Goal: Task Accomplishment & Management: Complete application form

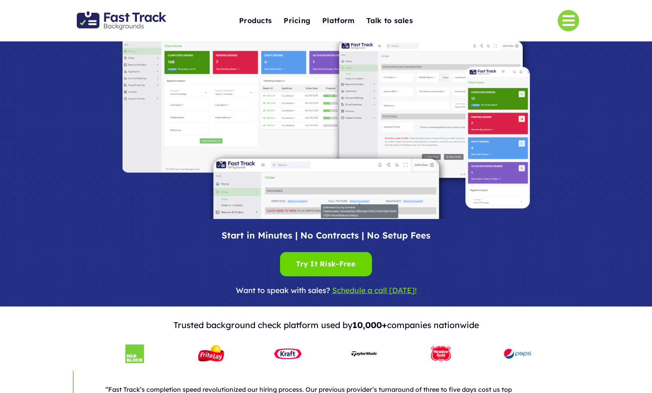
scroll to position [94, 0]
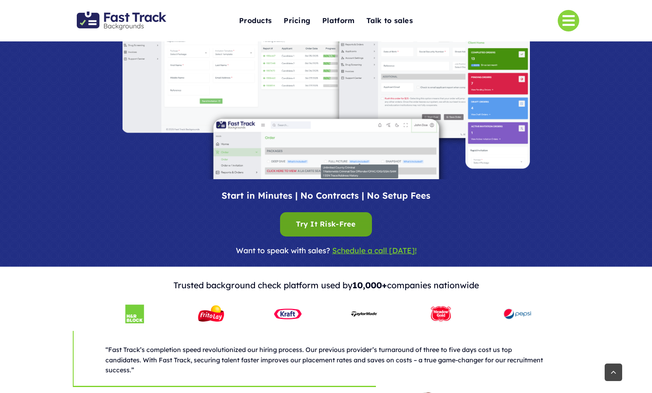
click at [320, 224] on div "Try It Risk-Free Try It Risk-Free" at bounding box center [326, 224] width 60 height 12
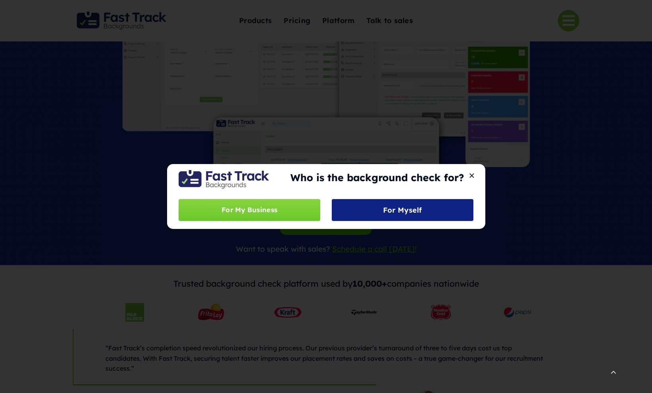
scroll to position [93, 0]
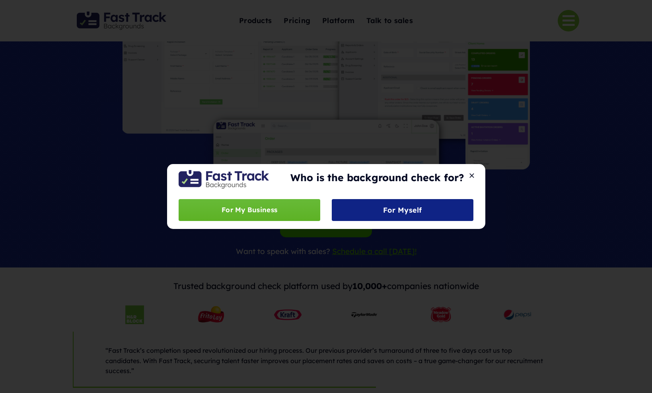
click at [252, 212] on span "For My Business" at bounding box center [250, 210] width 56 height 12
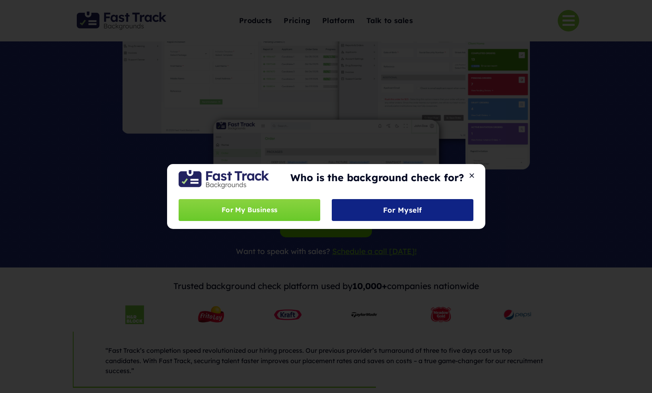
click at [473, 174] on button "Close" at bounding box center [471, 175] width 11 height 7
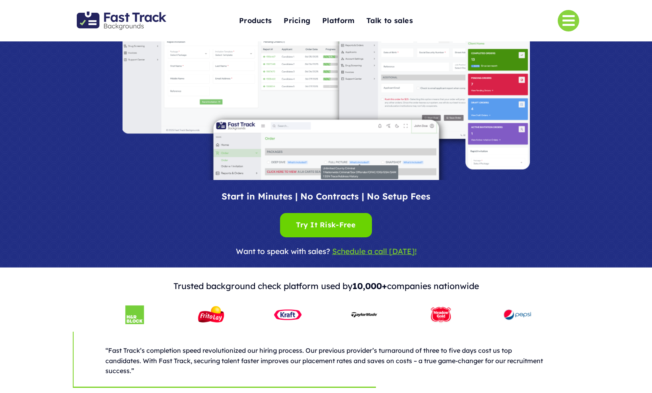
drag, startPoint x: 110, startPoint y: 141, endPoint x: 111, endPoint y: 129, distance: 12.0
click at [111, 138] on div at bounding box center [326, 85] width 517 height 189
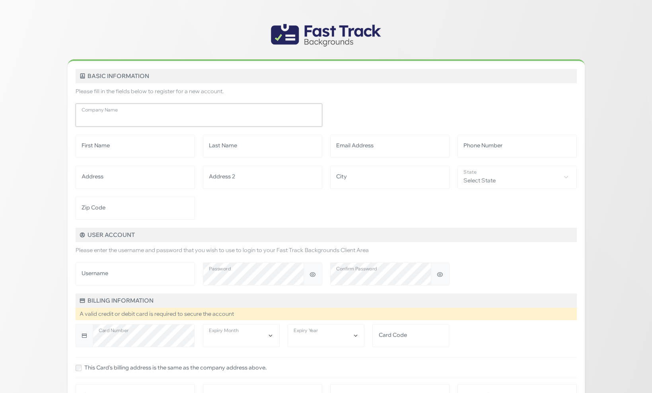
click at [166, 123] on input "Company Name" at bounding box center [199, 114] width 247 height 23
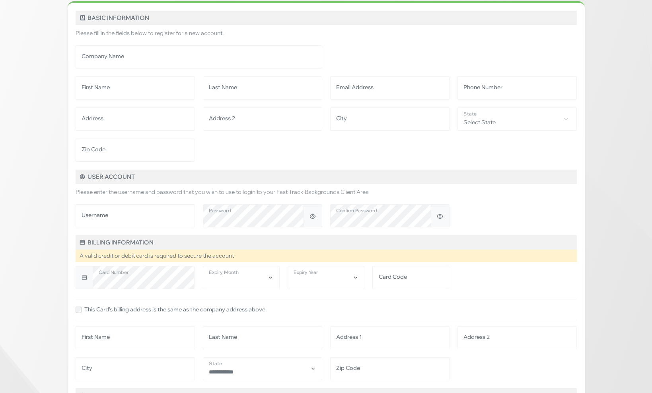
scroll to position [176, 0]
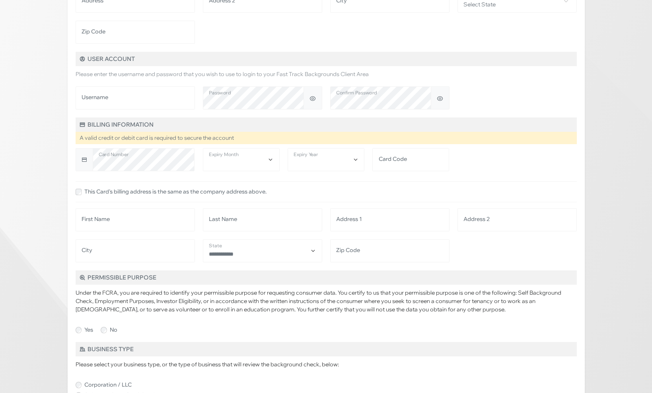
drag, startPoint x: 36, startPoint y: 244, endPoint x: 40, endPoint y: 241, distance: 4.6
click at [37, 244] on div "Basic Information Please fill in the fields below to register for a new account…" at bounding box center [326, 334] width 652 height 1021
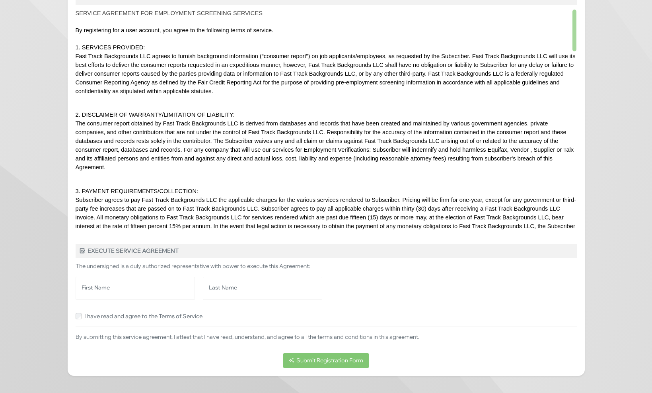
scroll to position [628, 0]
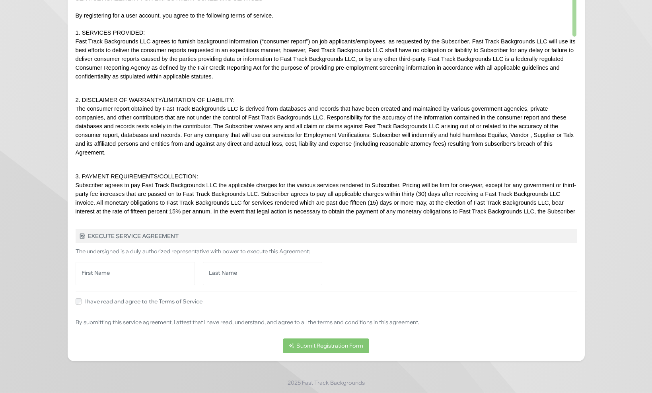
drag, startPoint x: 603, startPoint y: 124, endPoint x: 595, endPoint y: 18, distance: 106.5
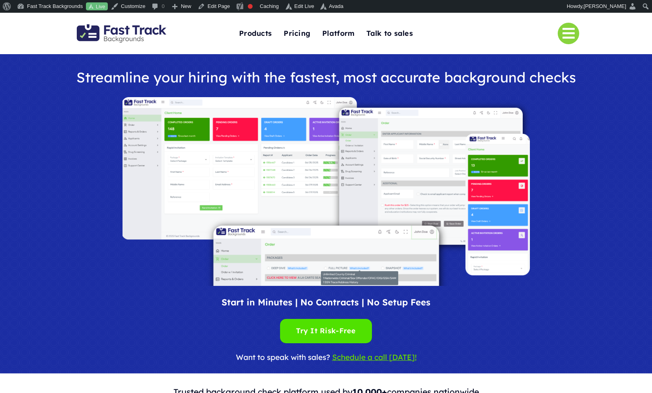
drag, startPoint x: 263, startPoint y: 29, endPoint x: 284, endPoint y: 32, distance: 20.9
click at [264, 29] on span "Products" at bounding box center [255, 33] width 33 height 12
click at [293, 35] on span "Pricing" at bounding box center [297, 33] width 27 height 12
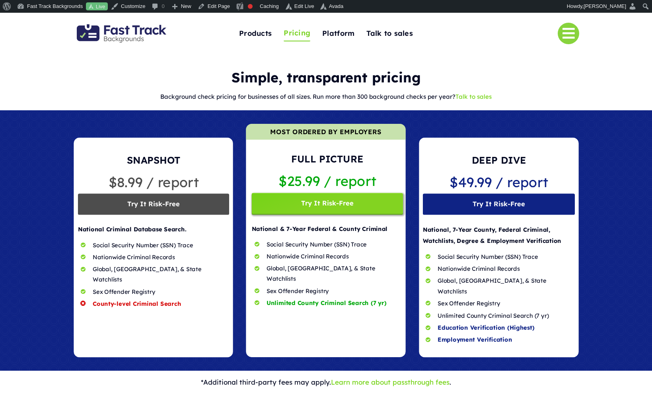
drag, startPoint x: 615, startPoint y: 129, endPoint x: 596, endPoint y: 105, distance: 30.5
click at [615, 129] on div at bounding box center [326, 240] width 652 height 260
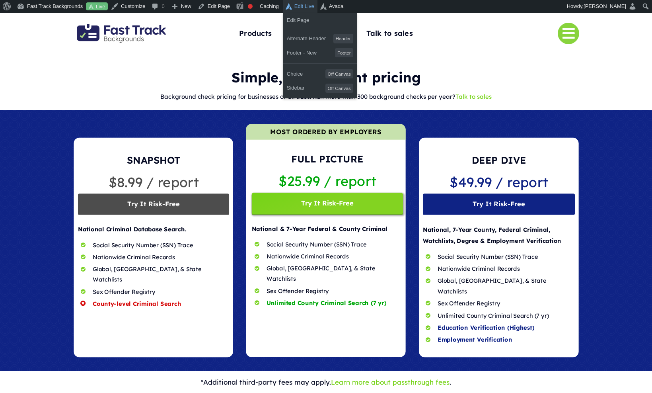
click at [308, 6] on link "Edit Live" at bounding box center [300, 6] width 35 height 13
